Goal: Task Accomplishment & Management: Use online tool/utility

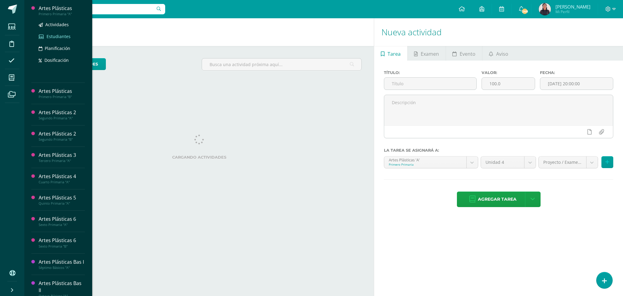
click at [48, 37] on span "Estudiantes" at bounding box center [59, 36] width 24 height 6
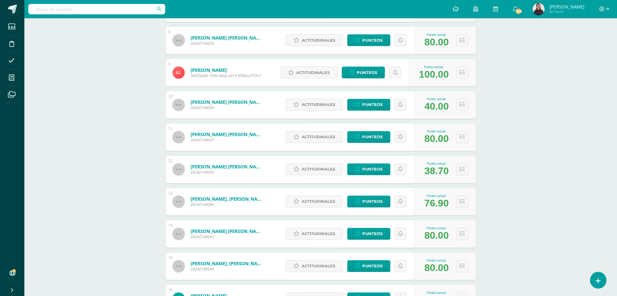
scroll to position [330, 0]
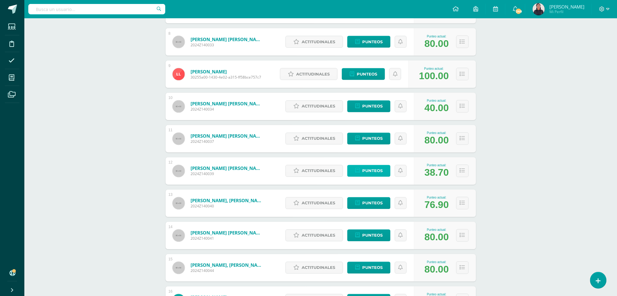
click at [368, 169] on span "Punteos" at bounding box center [372, 170] width 20 height 11
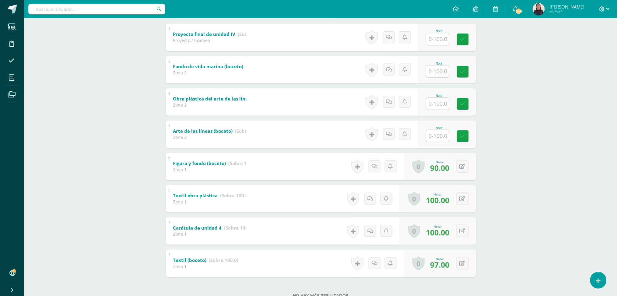
scroll to position [122, 0]
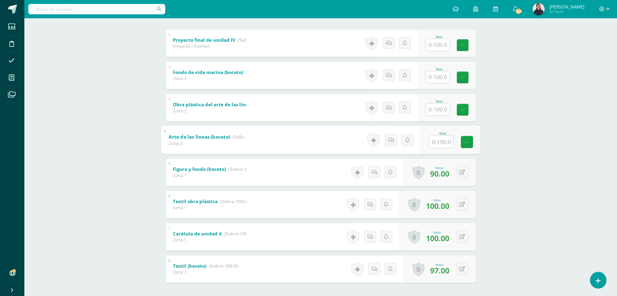
click at [442, 142] on input "text" at bounding box center [441, 141] width 24 height 12
type input "9"
type input "100"
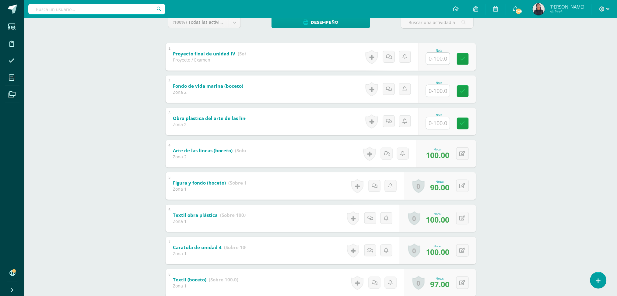
scroll to position [108, 0]
click at [437, 124] on input "text" at bounding box center [441, 123] width 24 height 12
type input "100"
click at [442, 85] on input "text" at bounding box center [441, 91] width 24 height 12
type input "100"
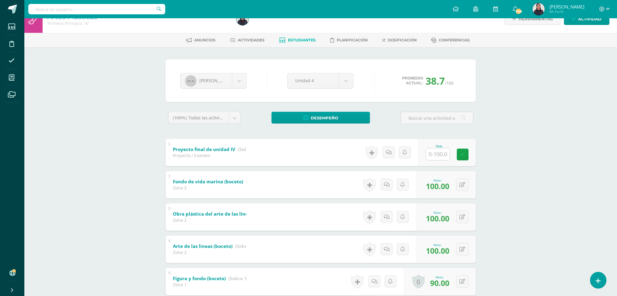
scroll to position [0, 0]
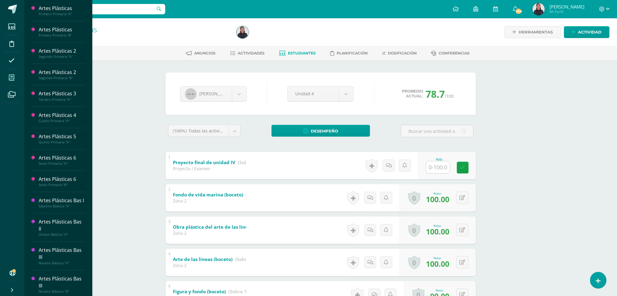
click at [12, 77] on icon at bounding box center [11, 78] width 5 height 6
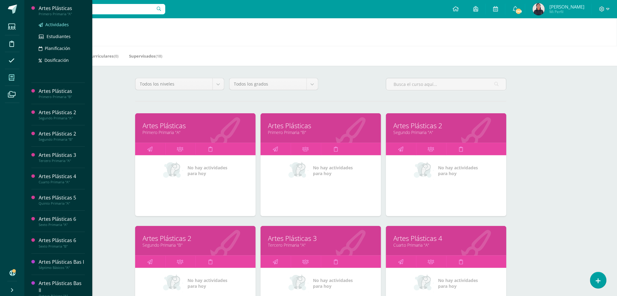
click at [62, 25] on span "Actividades" at bounding box center [56, 25] width 23 height 6
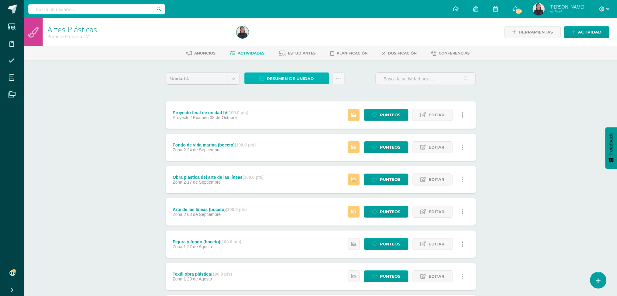
click at [294, 74] on span "Resumen de unidad" at bounding box center [290, 78] width 47 height 11
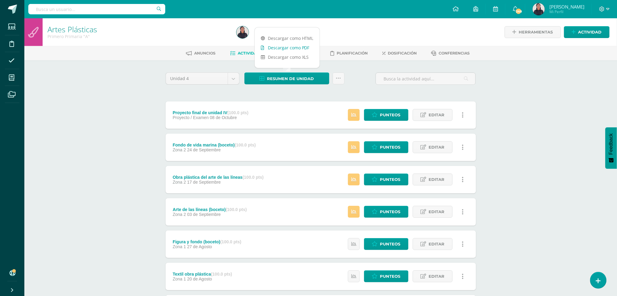
click at [274, 48] on link "Descargar como PDF" at bounding box center [287, 47] width 65 height 9
